Goal: Task Accomplishment & Management: Use online tool/utility

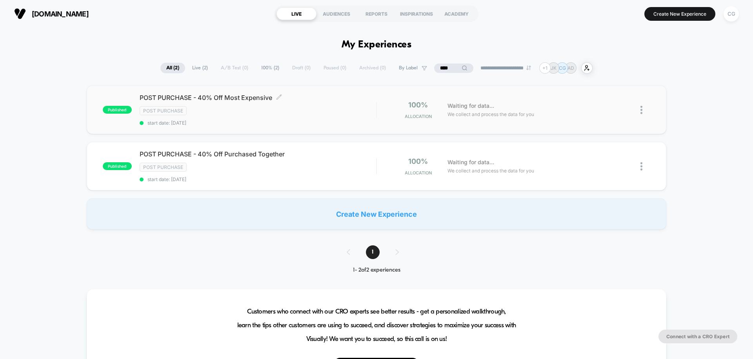
click at [260, 102] on span "POST PURCHASE - 40% Off Most Expensive Click to edit experience details" at bounding box center [258, 98] width 237 height 8
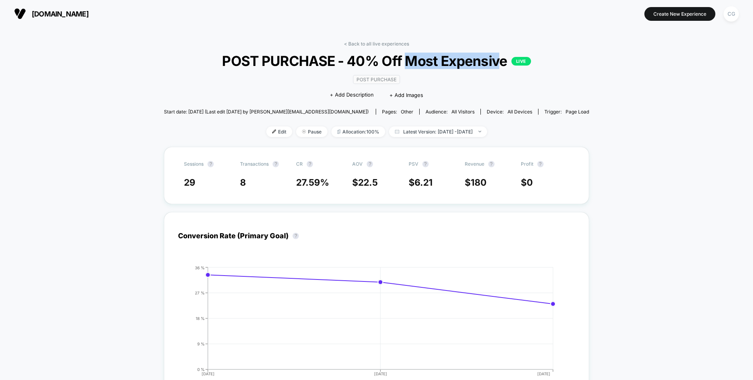
drag, startPoint x: 407, startPoint y: 60, endPoint x: 499, endPoint y: 59, distance: 91.4
click at [499, 59] on span "POST PURCHASE - 40% Off Most Expensive LIVE" at bounding box center [376, 61] width 382 height 16
click at [353, 44] on link "< Back to all live experiences" at bounding box center [376, 44] width 65 height 6
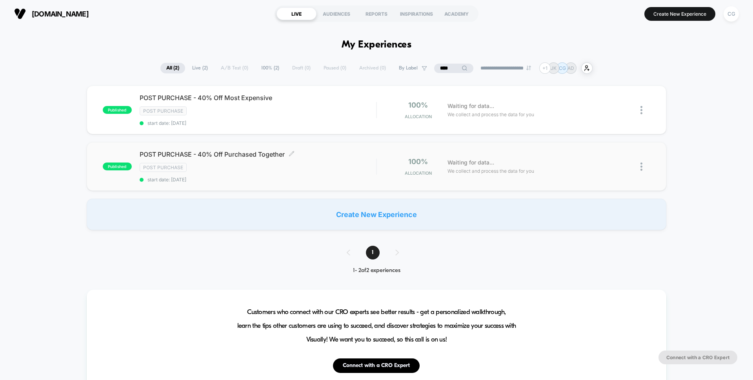
click at [255, 159] on div "POST PURCHASE - 40% Off Purchased Together Click to edit experience details Cli…" at bounding box center [258, 166] width 237 height 32
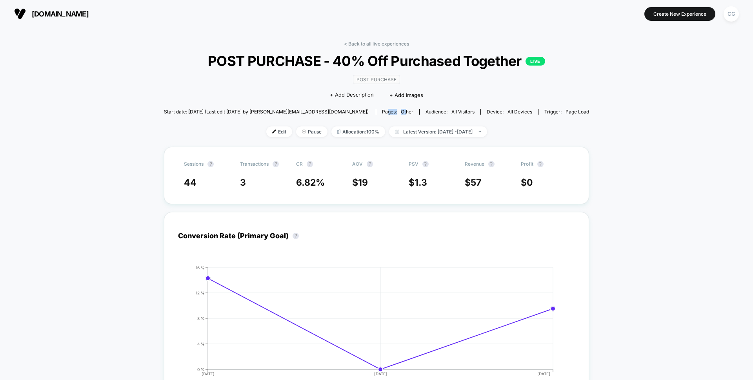
drag, startPoint x: 363, startPoint y: 111, endPoint x: 382, endPoint y: 113, distance: 18.9
click at [382, 113] on div "Pages: other" at bounding box center [397, 112] width 31 height 6
click at [401, 113] on span "other" at bounding box center [407, 112] width 13 height 6
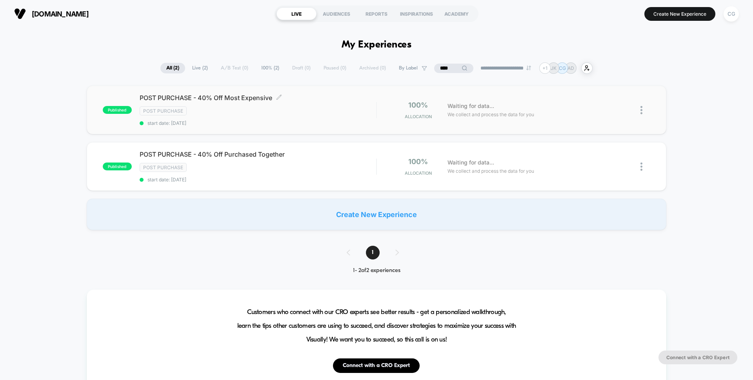
click at [261, 105] on div "POST PURCHASE - 40% Off Most Expensive Click to edit experience details Click t…" at bounding box center [258, 110] width 237 height 32
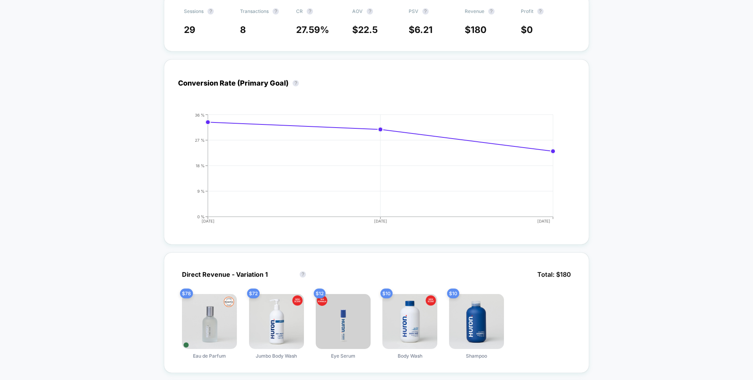
scroll to position [155, 0]
